Goal: Task Accomplishment & Management: Use online tool/utility

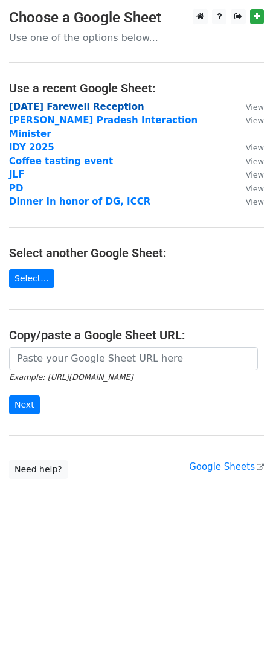
click at [59, 106] on strong "9th September Farewell Reception" at bounding box center [76, 106] width 135 height 11
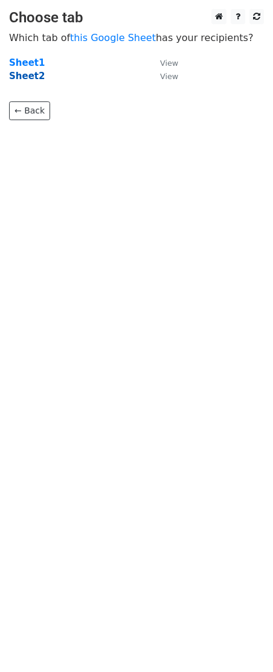
click at [29, 77] on strong "Sheet2" at bounding box center [27, 76] width 36 height 11
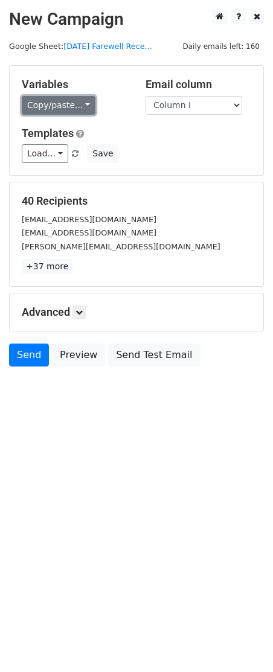
click at [52, 103] on link "Copy/paste..." at bounding box center [59, 105] width 74 height 19
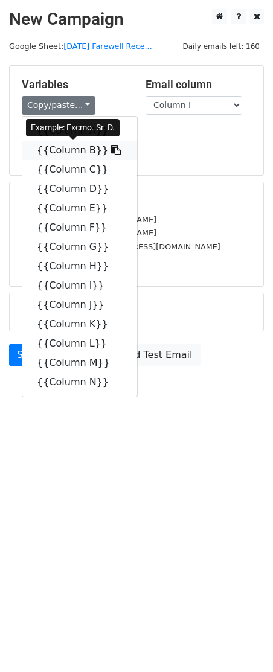
click at [68, 152] on link "{{Column B}}" at bounding box center [79, 150] width 115 height 19
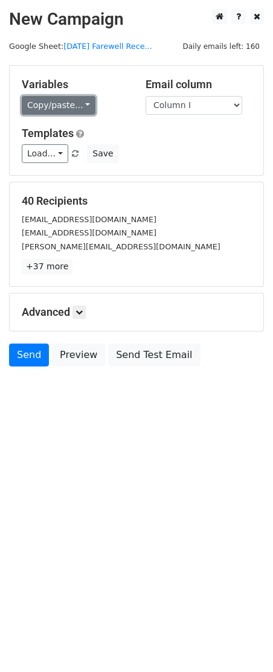
click at [82, 109] on link "Copy/paste..." at bounding box center [59, 105] width 74 height 19
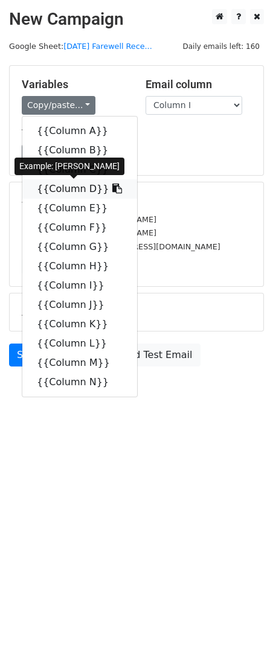
click at [83, 188] on link "{{Column D}}" at bounding box center [79, 188] width 115 height 19
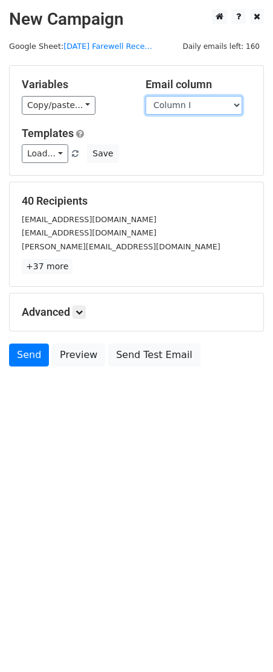
click at [146, 96] on select "Column A Column B Column C Column D Column E Column F Column G Column H Column …" at bounding box center [194, 105] width 97 height 19
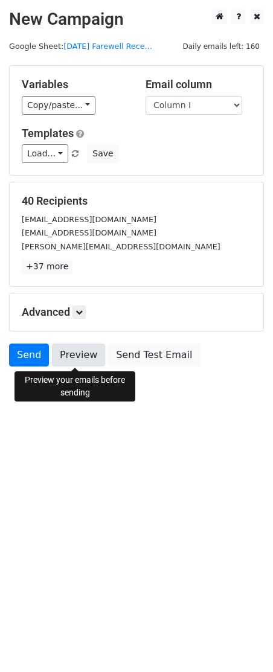
click at [75, 359] on link "Preview" at bounding box center [78, 355] width 53 height 23
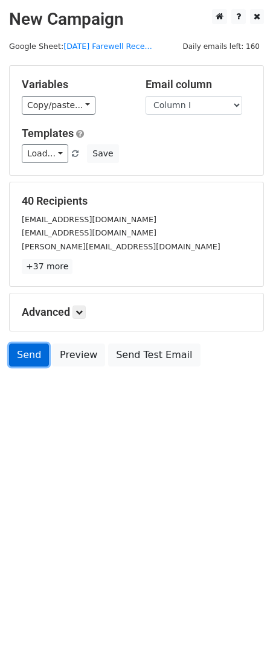
click at [27, 364] on link "Send" at bounding box center [29, 355] width 40 height 23
